Goal: Transaction & Acquisition: Obtain resource

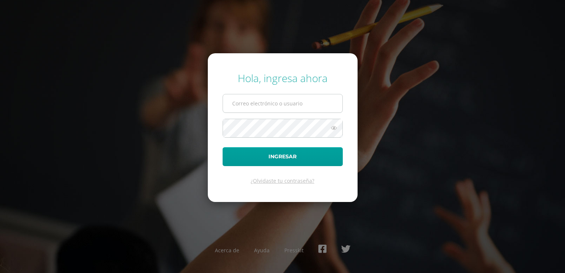
drag, startPoint x: 0, startPoint y: 0, endPoint x: 271, endPoint y: 106, distance: 291.1
click at [271, 106] on input "text" at bounding box center [283, 103] width 120 height 18
type input "[EMAIL_ADDRESS][DOMAIN_NAME]"
click at [223, 147] on button "Ingresar" at bounding box center [283, 156] width 120 height 19
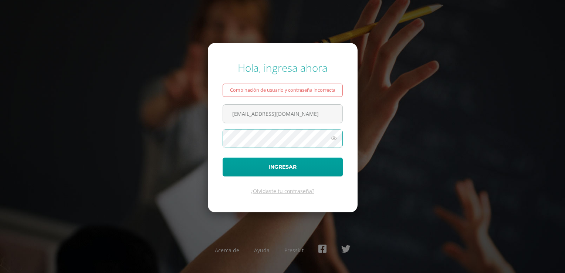
click at [223, 158] on button "Ingresar" at bounding box center [283, 167] width 120 height 19
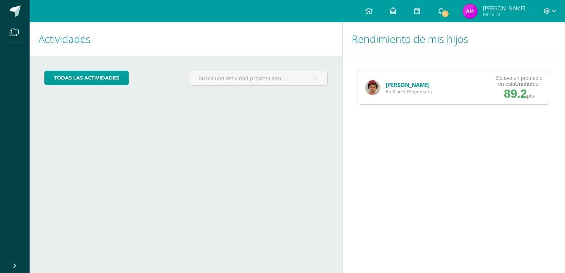
click at [435, 85] on div "Isabella Monjes PreKinder Preprimaria" at bounding box center [398, 87] width 81 height 33
drag, startPoint x: 415, startPoint y: 84, endPoint x: 452, endPoint y: 14, distance: 78.5
click at [450, 14] on span "9" at bounding box center [445, 14] width 8 height 8
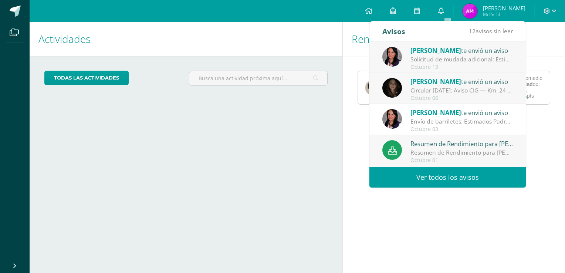
click at [326, 152] on div "Cargando actividades" at bounding box center [185, 154] width 283 height 14
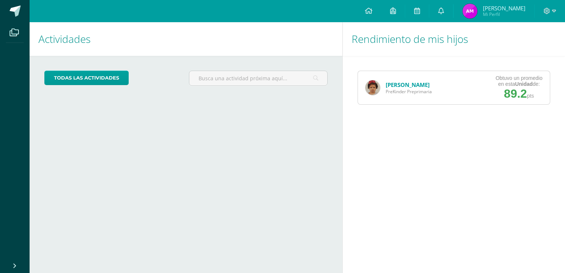
click at [488, 82] on div "Obtuvo un promedio en esta Unidad de: 89.2 pts" at bounding box center [519, 87] width 62 height 33
click at [396, 12] on icon at bounding box center [393, 10] width 6 height 7
click at [514, 45] on h1 "Rendimiento de mis hijos" at bounding box center [454, 39] width 205 height 34
click at [520, 91] on span "89.2" at bounding box center [515, 93] width 23 height 13
click at [376, 87] on img at bounding box center [373, 87] width 15 height 15
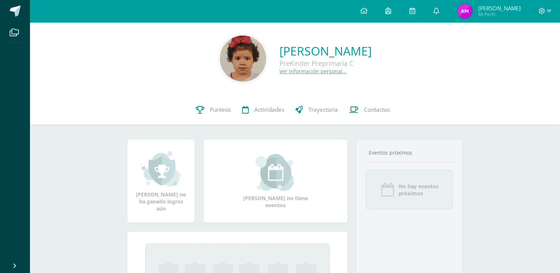
click at [376, 87] on div "Isabella Monjes Montenegro PreKinder Preprimaria C Ver información personal..." at bounding box center [295, 58] width 530 height 73
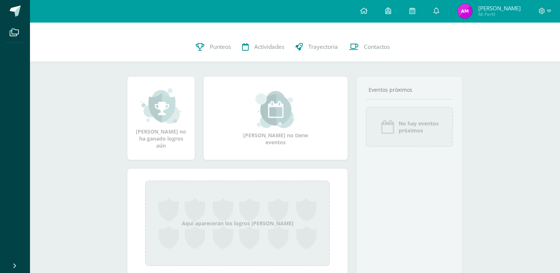
scroll to position [63, 0]
click at [222, 44] on span "Punteos" at bounding box center [220, 47] width 21 height 8
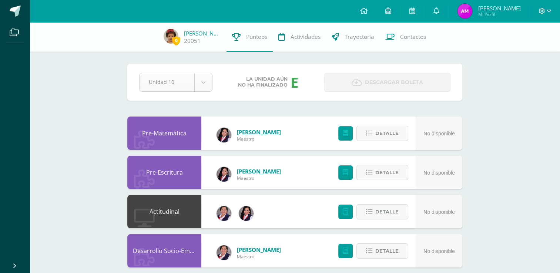
click at [200, 83] on body "Archivos Cerrar panel Configuración Cerrar sesión [PERSON_NAME] Mi Perfil Aviso…" at bounding box center [280, 278] width 560 height 557
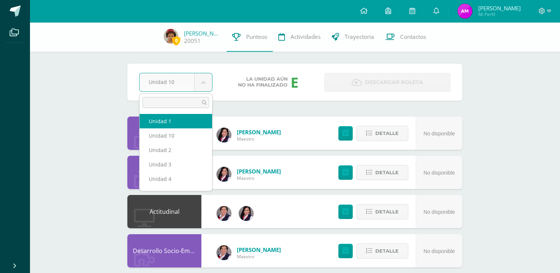
select select "Unidad 1"
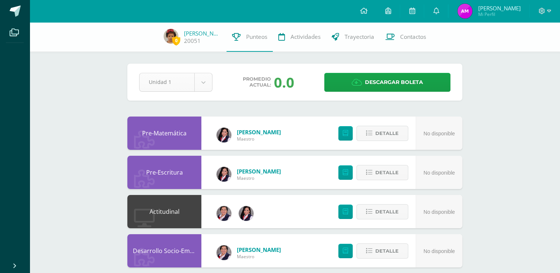
click at [208, 83] on body "Archivos Cerrar panel Configuración Cerrar sesión [PERSON_NAME] Mi Perfil Aviso…" at bounding box center [280, 278] width 560 height 557
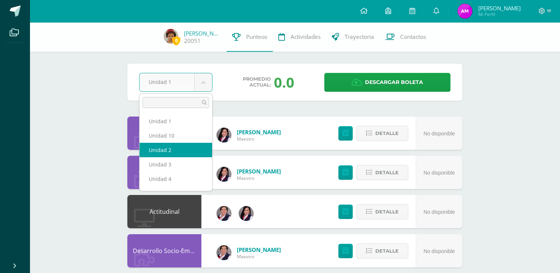
scroll to position [70, 0]
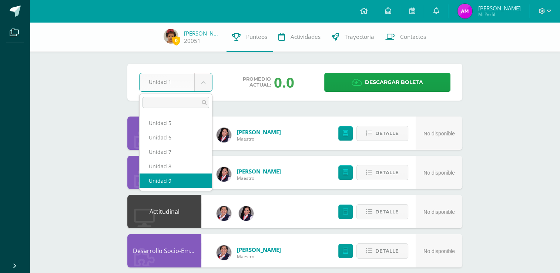
select select "Unidad 9"
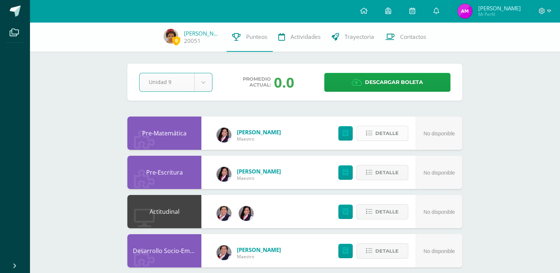
click at [375, 135] on button "Detalle" at bounding box center [382, 133] width 52 height 15
click at [345, 136] on icon at bounding box center [346, 133] width 6 height 6
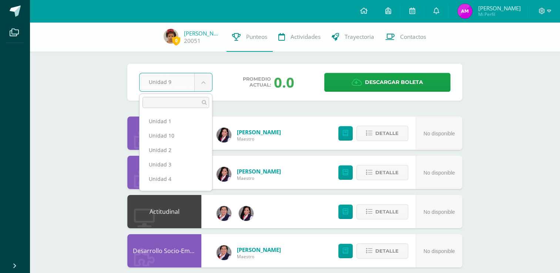
click at [201, 85] on body "Archivos Cerrar panel Configuración Cerrar sesión [PERSON_NAME] Mi Perfil Aviso…" at bounding box center [280, 278] width 560 height 557
select select "Unidad 10"
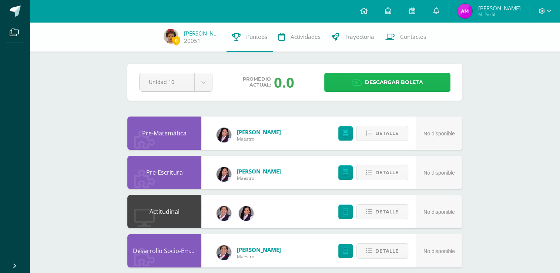
click at [373, 81] on span "Descargar boleta" at bounding box center [394, 82] width 58 height 18
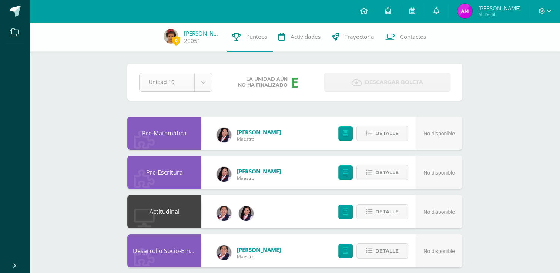
click at [201, 81] on body "Archivos Cerrar panel Configuración Cerrar sesión [PERSON_NAME] Mi Perfil Aviso…" at bounding box center [280, 278] width 560 height 557
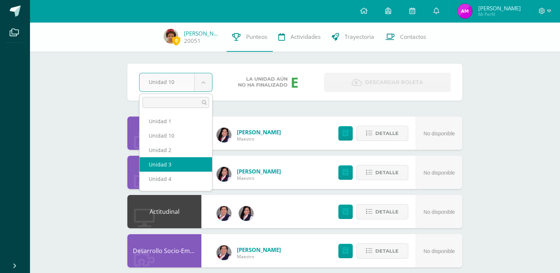
select select "Unidad 3"
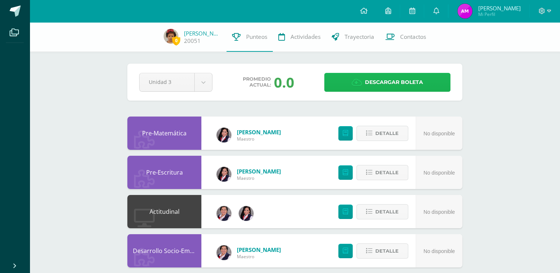
click at [342, 77] on link "Descargar boleta" at bounding box center [387, 82] width 126 height 19
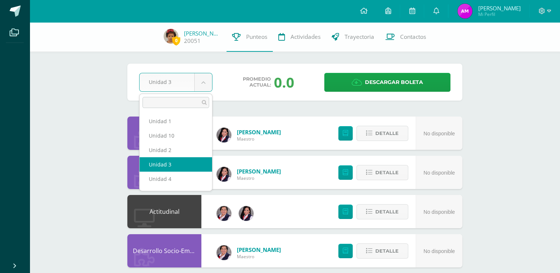
click at [202, 81] on body "Archivos Cerrar panel Configuración Cerrar sesión Adriana María Mi Perfil Aviso…" at bounding box center [280, 278] width 560 height 557
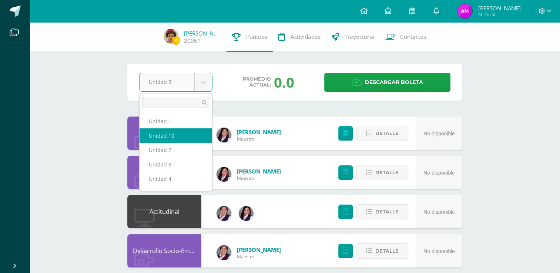
select select "Unidad 10"
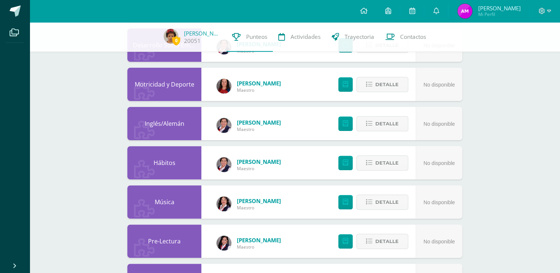
scroll to position [212, 0]
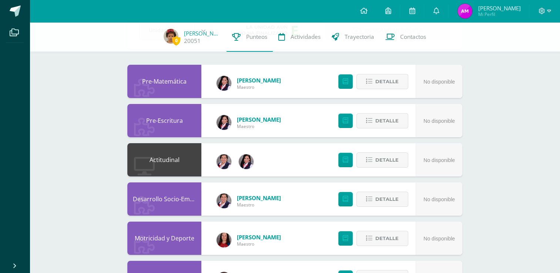
scroll to position [56, 0]
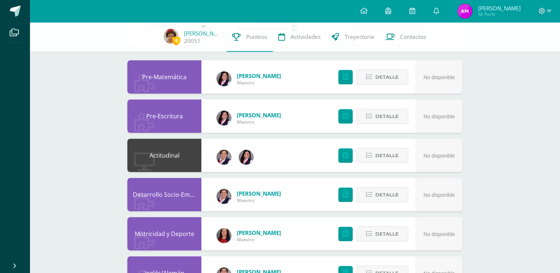
click at [179, 157] on div "Actitudinal" at bounding box center [164, 155] width 74 height 33
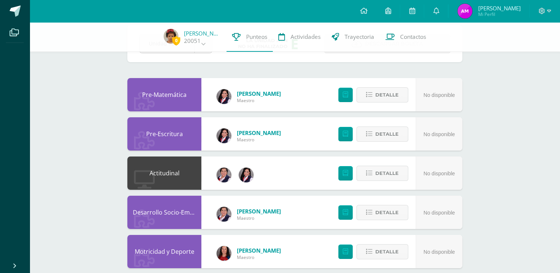
scroll to position [0, 0]
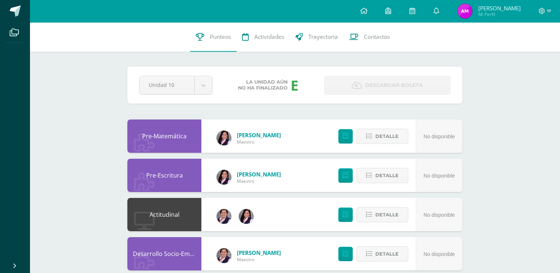
click at [506, 9] on span "[PERSON_NAME]" at bounding box center [499, 7] width 43 height 7
click at [472, 13] on img at bounding box center [464, 11] width 15 height 15
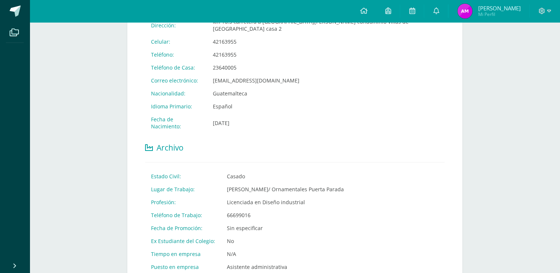
scroll to position [377, 0]
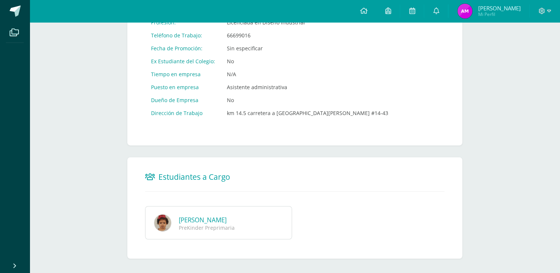
click at [228, 224] on div "PreKinder Preprimaria" at bounding box center [229, 227] width 100 height 7
click at [164, 214] on img at bounding box center [162, 222] width 17 height 17
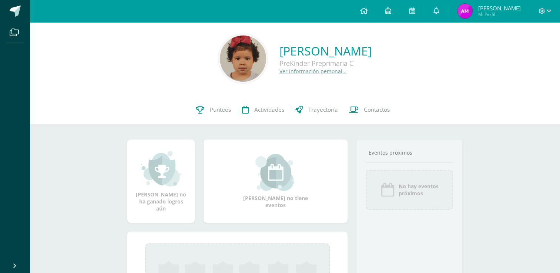
click at [469, 7] on img at bounding box center [464, 11] width 15 height 15
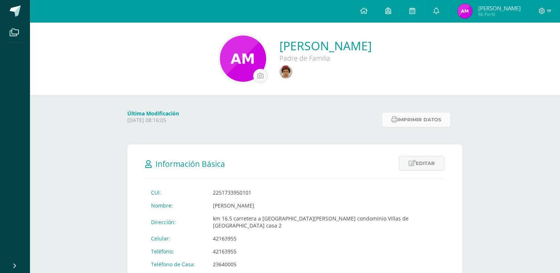
click at [419, 116] on button "Imprimir datos" at bounding box center [415, 119] width 69 height 15
